Goal: Task Accomplishment & Management: Manage account settings

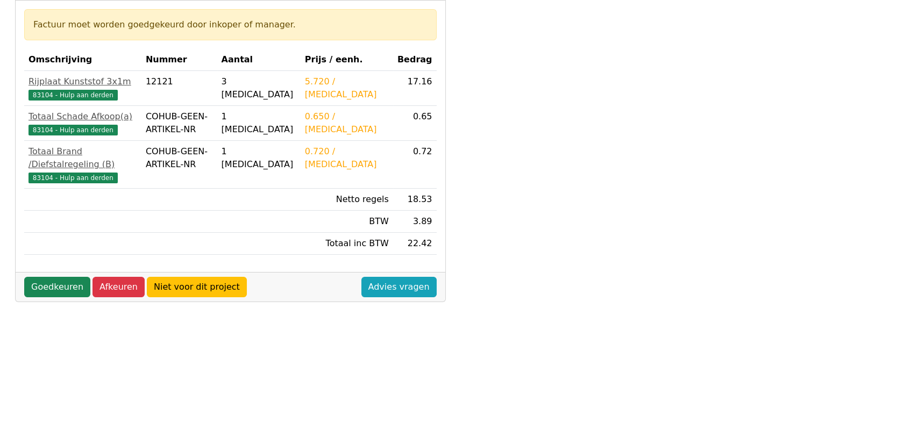
scroll to position [179, 0]
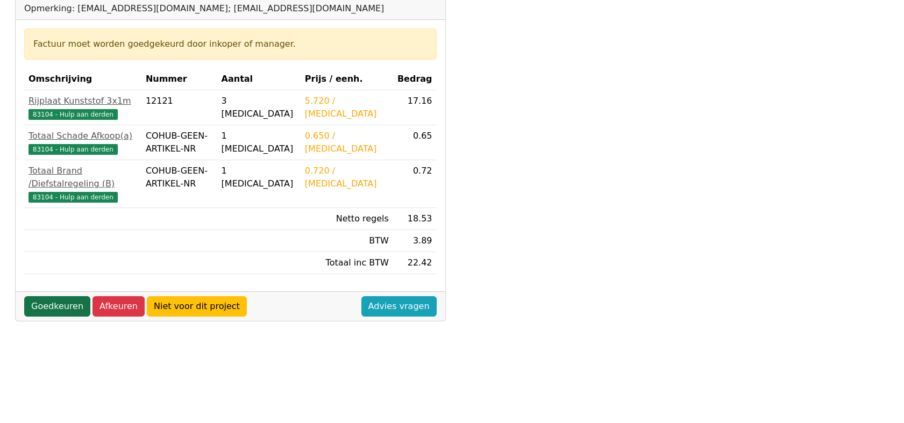
click at [52, 296] on link "Goedkeuren" at bounding box center [57, 306] width 66 height 20
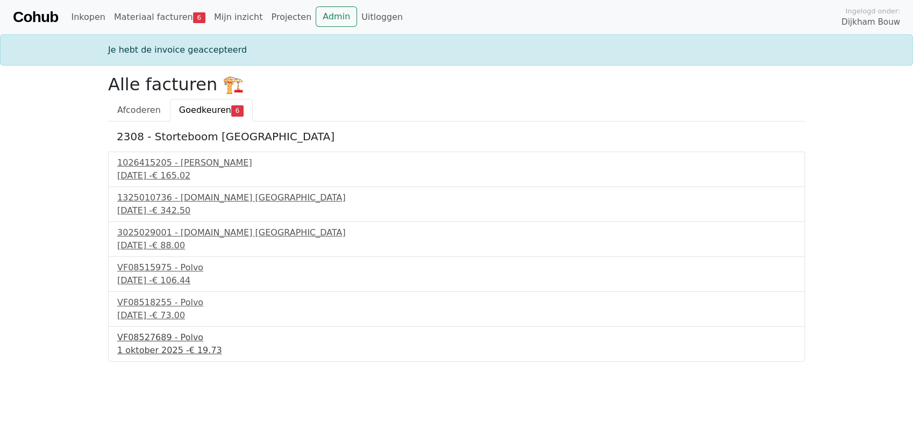
click at [157, 339] on div "VF08527689 - Polvo" at bounding box center [456, 337] width 679 height 13
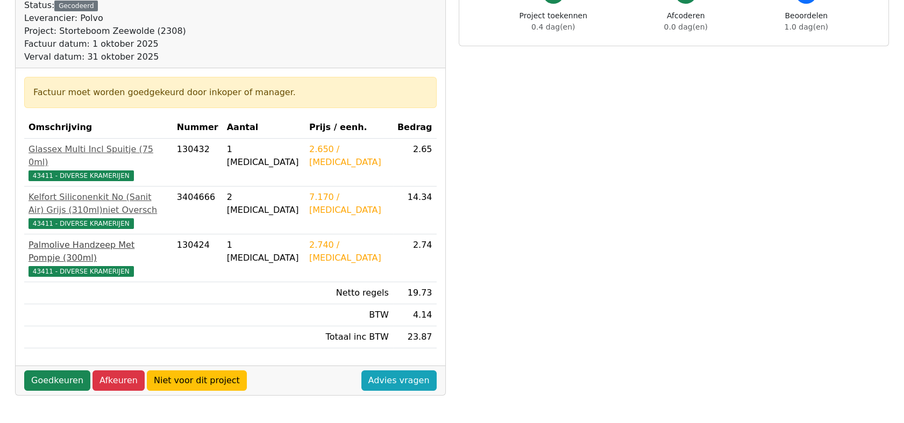
scroll to position [119, 0]
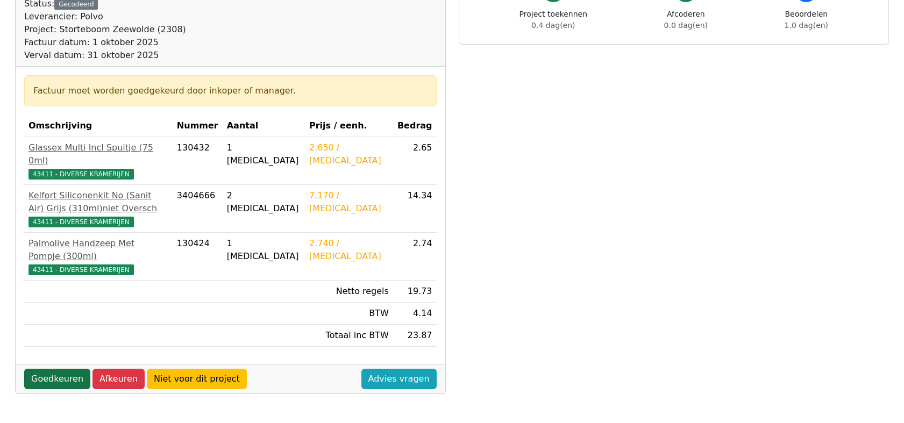
click at [59, 369] on link "Goedkeuren" at bounding box center [57, 379] width 66 height 20
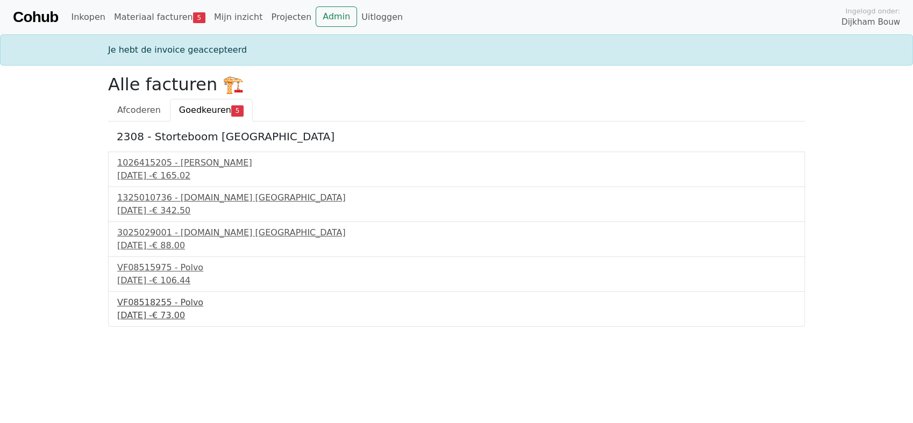
click at [151, 300] on div "VF08518255 - Polvo" at bounding box center [456, 302] width 679 height 13
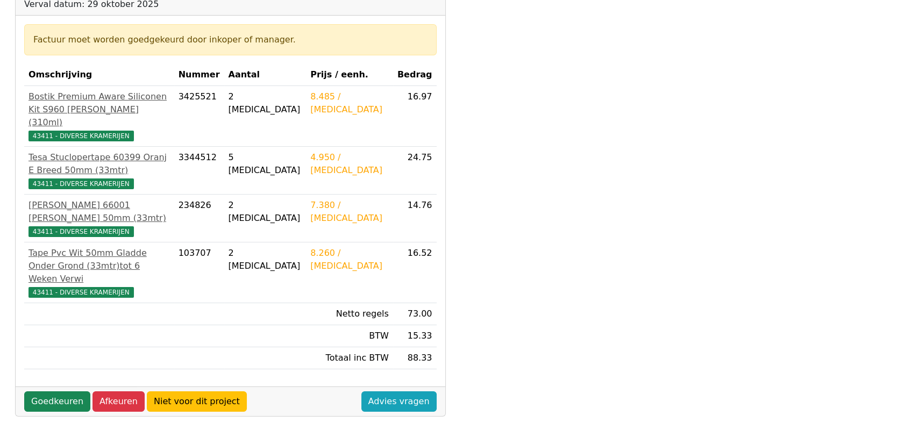
scroll to position [179, 0]
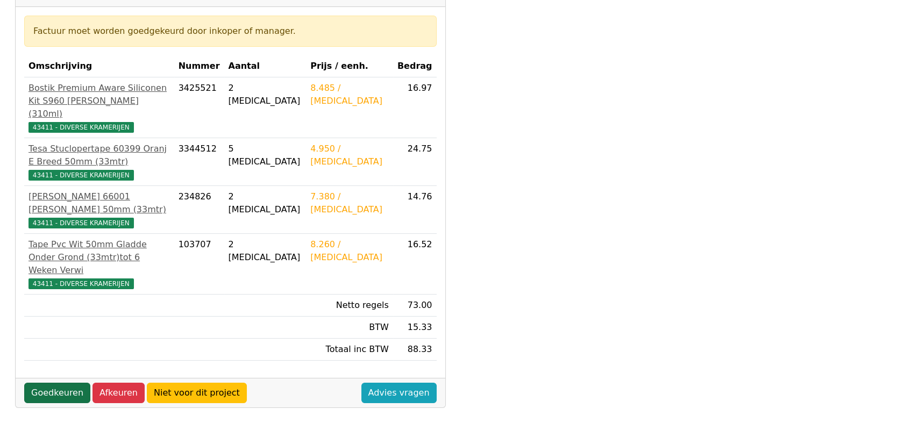
click at [44, 383] on link "Goedkeuren" at bounding box center [57, 393] width 66 height 20
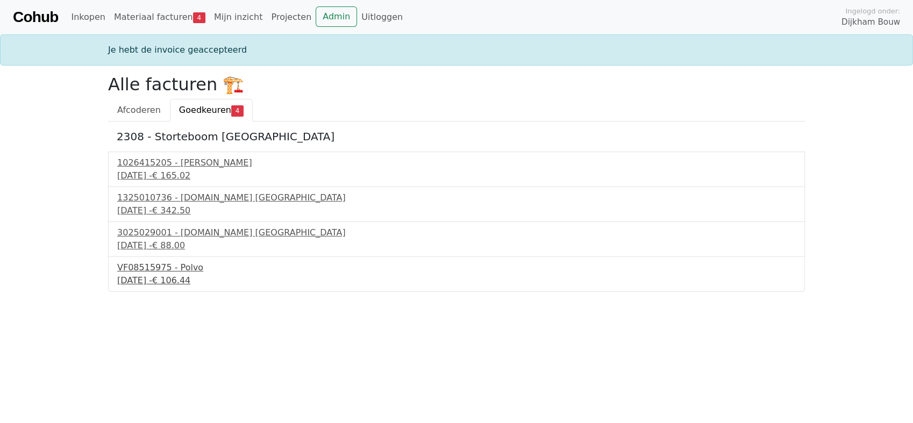
click at [147, 266] on div "VF08515975 - Polvo" at bounding box center [456, 267] width 679 height 13
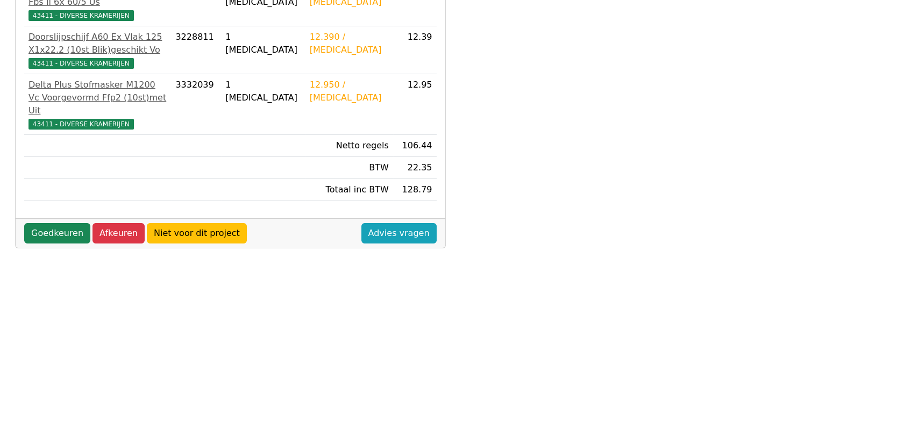
scroll to position [374, 0]
click at [53, 223] on link "Goedkeuren" at bounding box center [57, 233] width 66 height 20
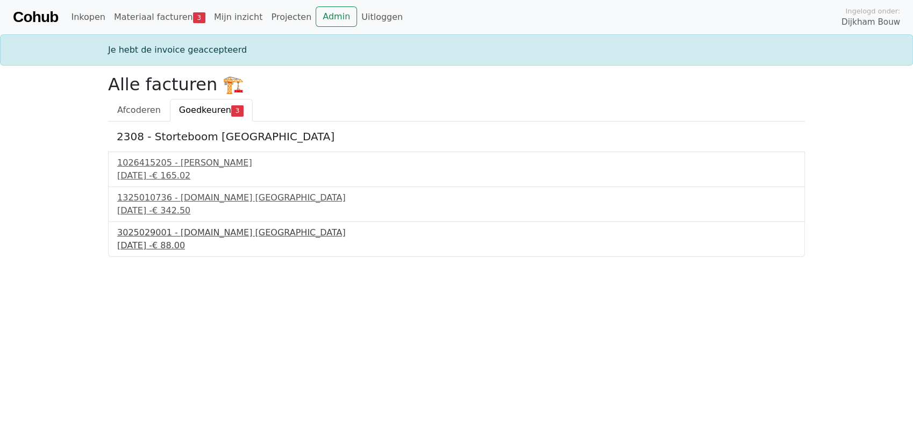
click at [162, 232] on div "3025029001 - Bnext.nl Nederland" at bounding box center [456, 232] width 679 height 13
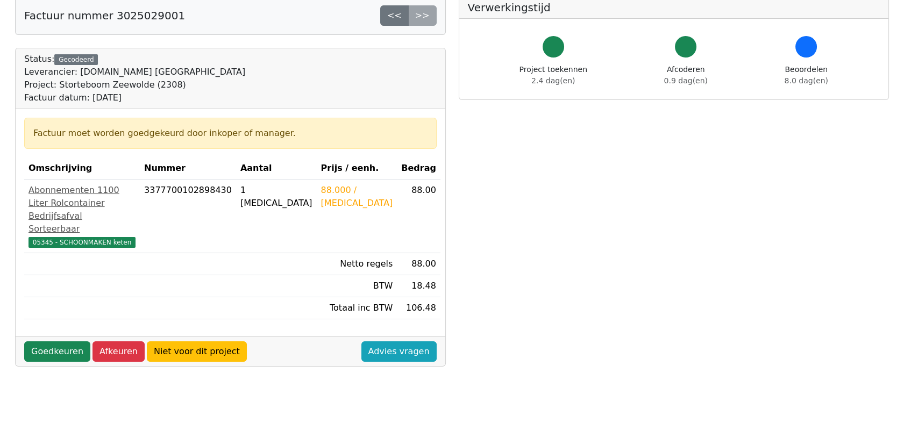
scroll to position [179, 0]
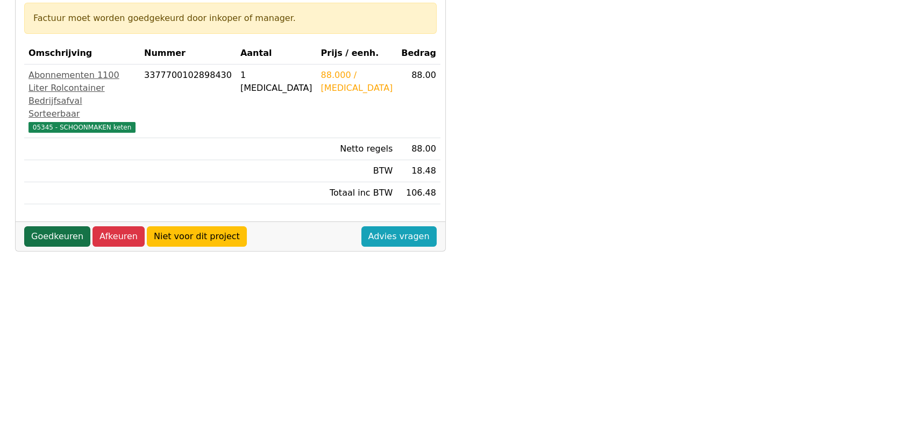
click at [53, 247] on link "Goedkeuren" at bounding box center [57, 236] width 66 height 20
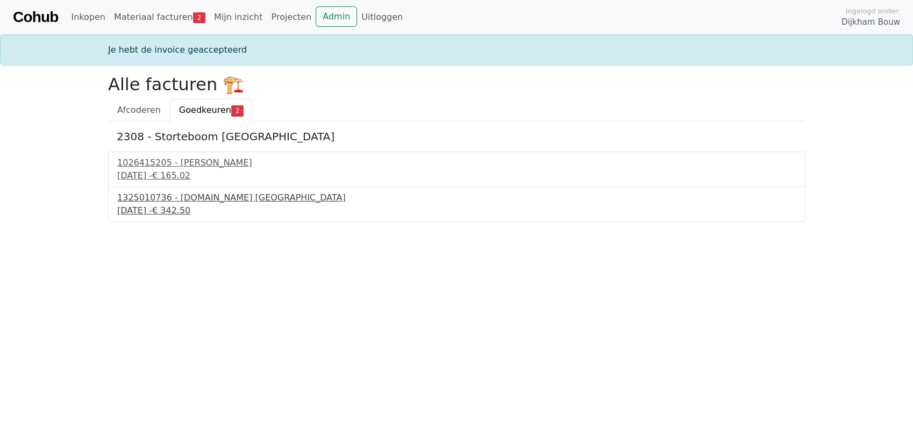
click at [161, 198] on div "1325010736 - Bnext.nl Nederland" at bounding box center [456, 197] width 679 height 13
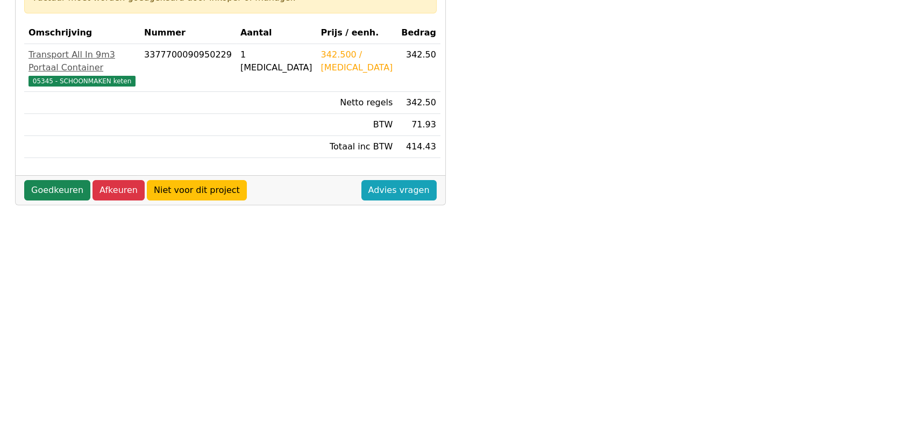
scroll to position [179, 0]
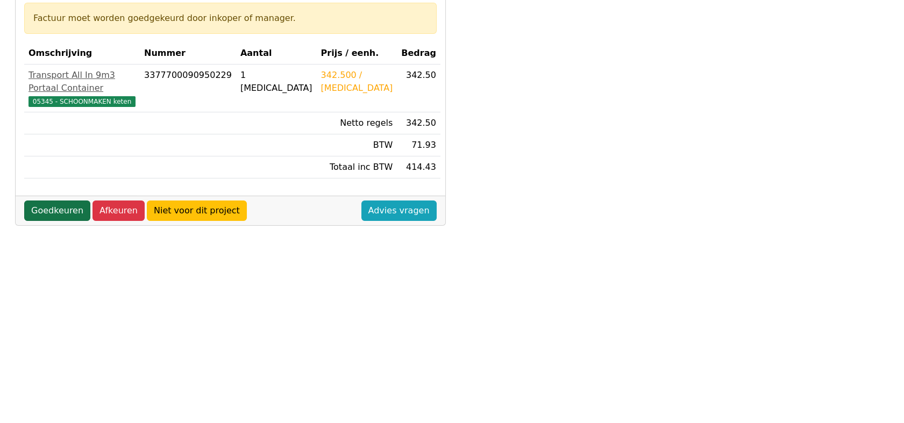
click at [42, 201] on link "Goedkeuren" at bounding box center [57, 211] width 66 height 20
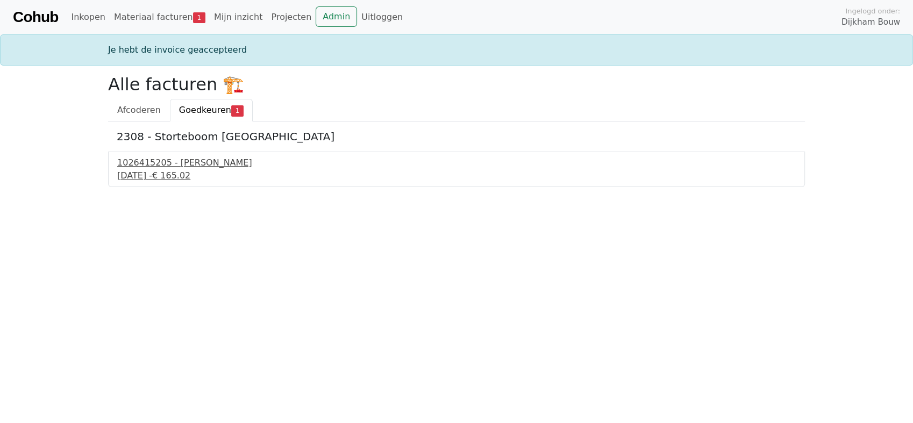
click at [159, 165] on div "1026415205 - Boels Verhuur" at bounding box center [456, 163] width 679 height 13
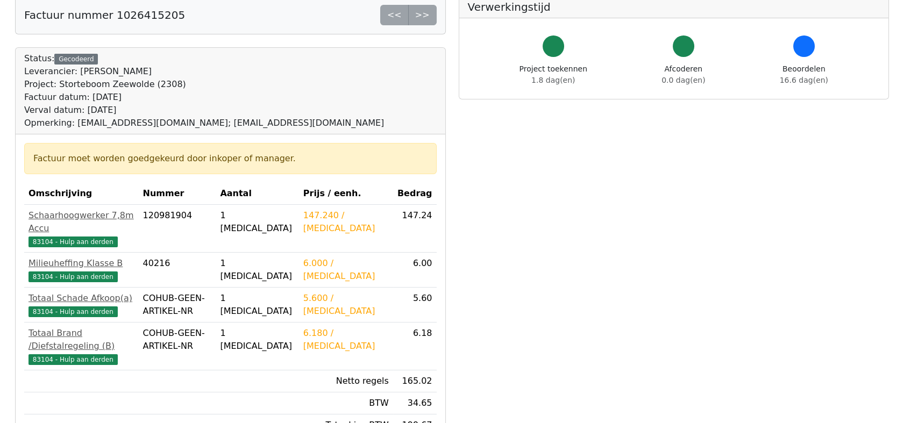
scroll to position [119, 0]
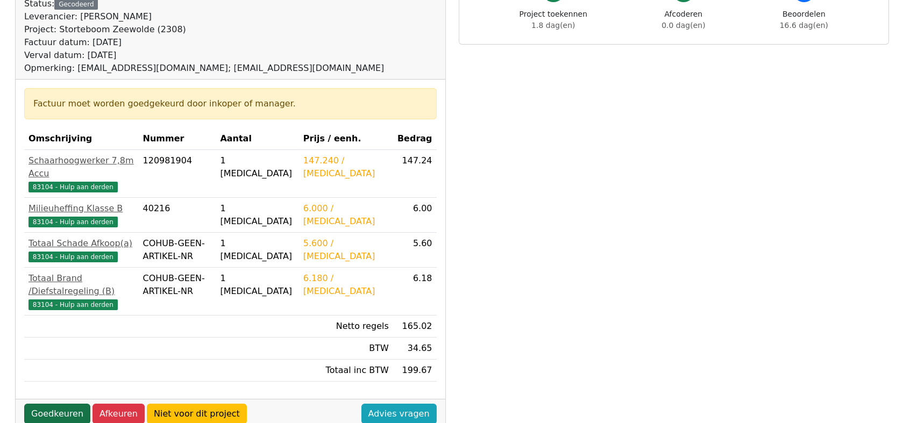
click at [42, 404] on link "Goedkeuren" at bounding box center [57, 414] width 66 height 20
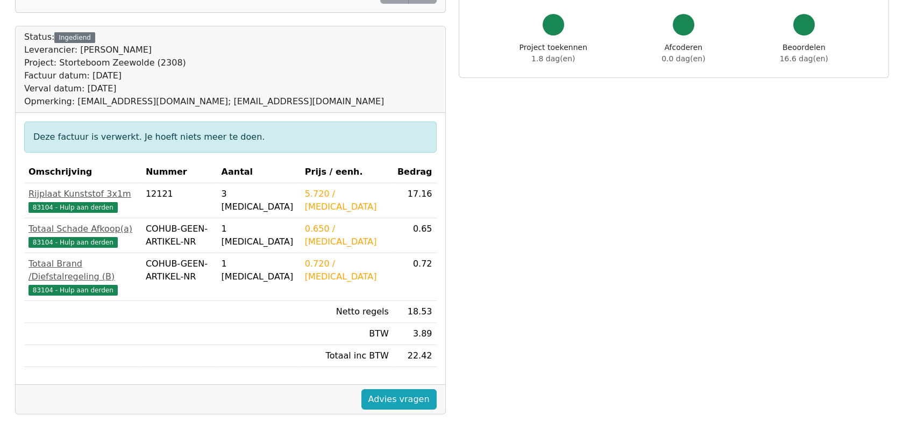
scroll to position [60, 0]
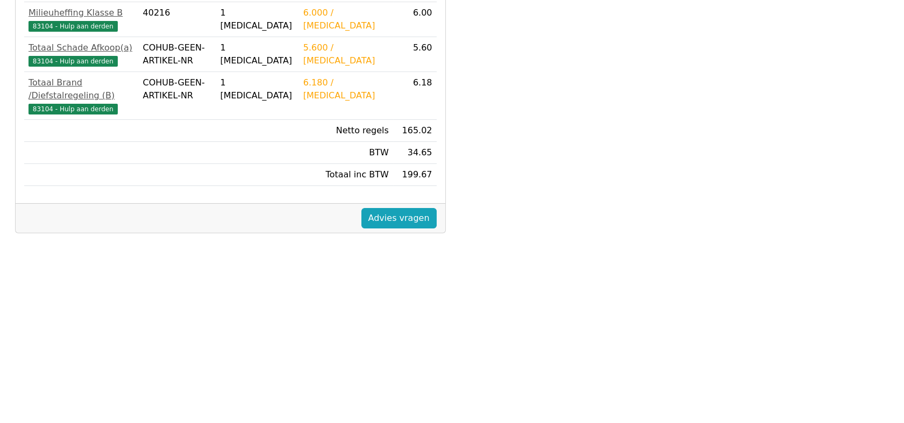
scroll to position [358, 0]
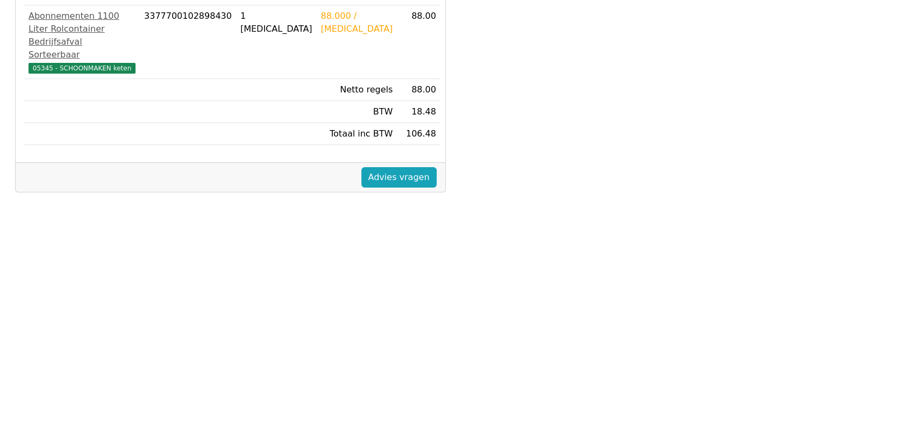
scroll to position [239, 0]
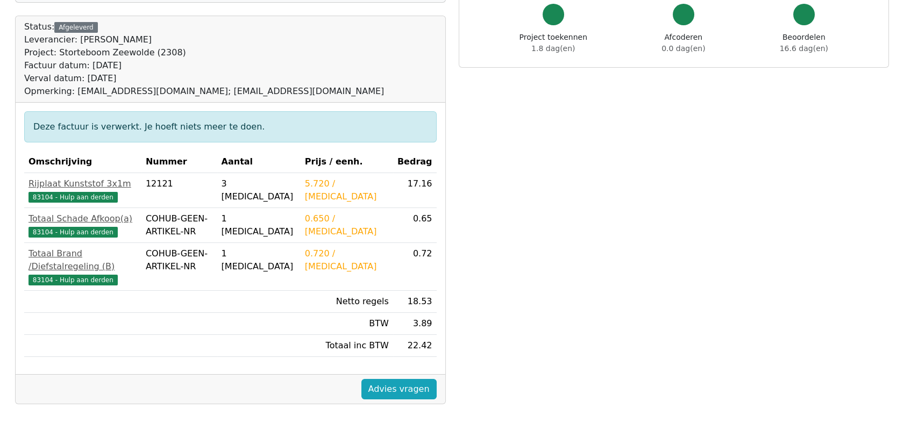
scroll to position [119, 0]
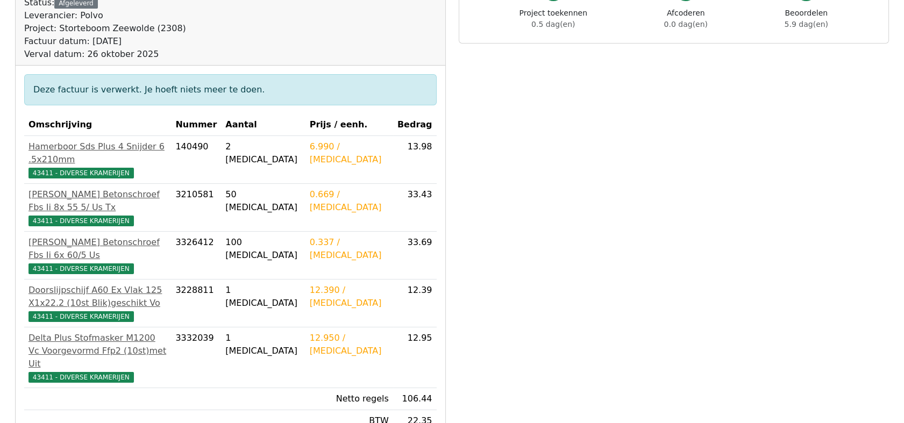
scroll to position [60, 0]
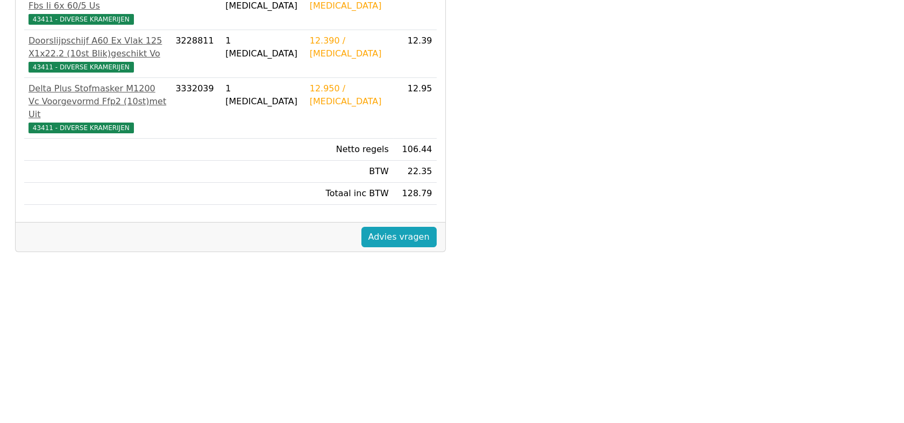
scroll to position [374, 0]
